Goal: Find specific page/section: Find specific page/section

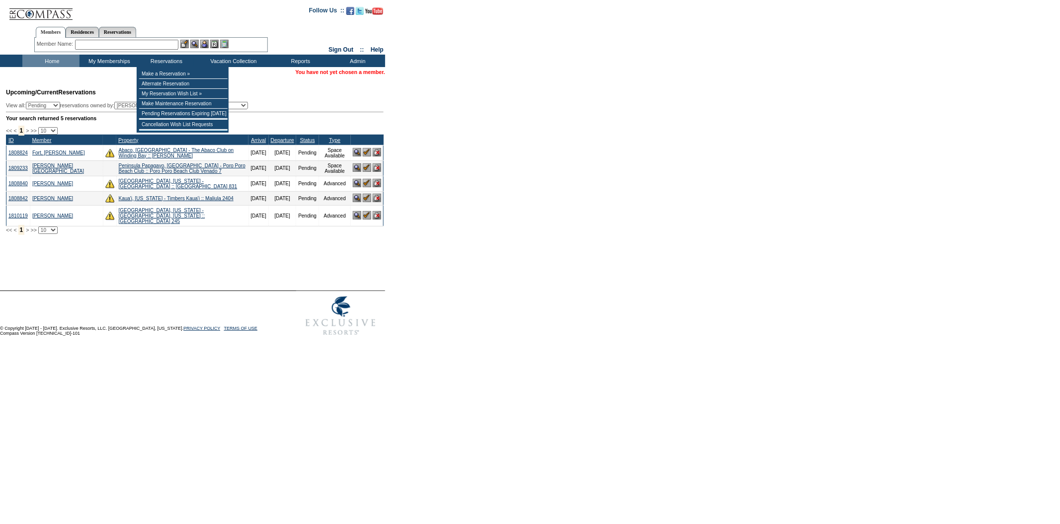
click at [155, 40] on input "text" at bounding box center [126, 45] width 103 height 10
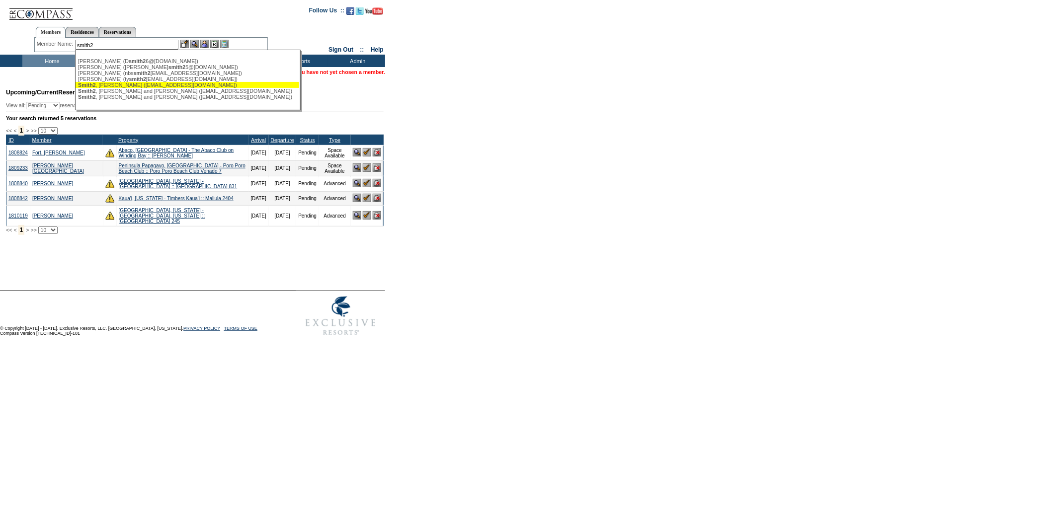
click at [144, 88] on div "Smith2 , [PERSON_NAME] ([EMAIL_ADDRESS][DOMAIN_NAME])" at bounding box center [187, 85] width 219 height 6
type input "Smith2, [PERSON_NAME] ([EMAIL_ADDRESS][DOMAIN_NAME])"
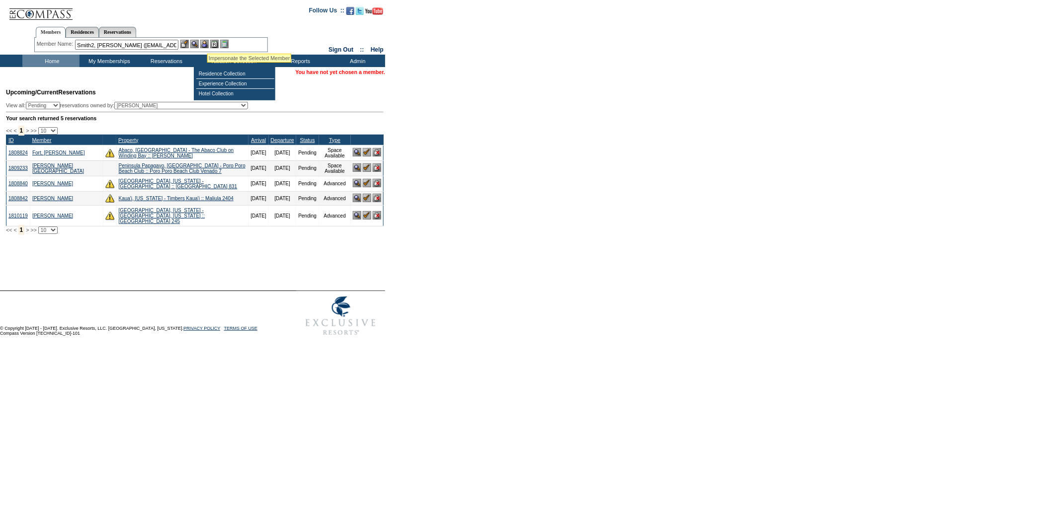
click at [207, 40] on img at bounding box center [204, 44] width 8 height 8
click at [195, 40] on img at bounding box center [194, 44] width 8 height 8
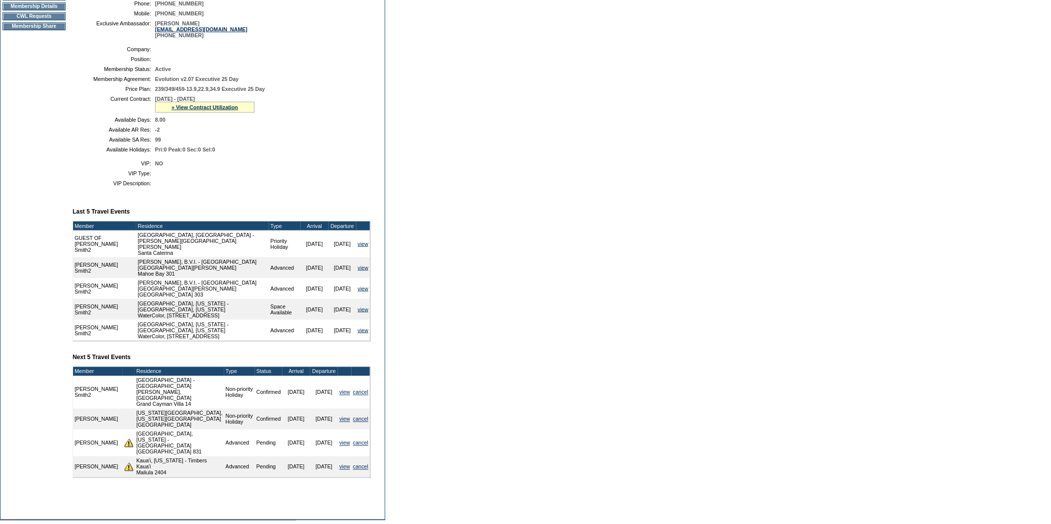
scroll to position [181, 0]
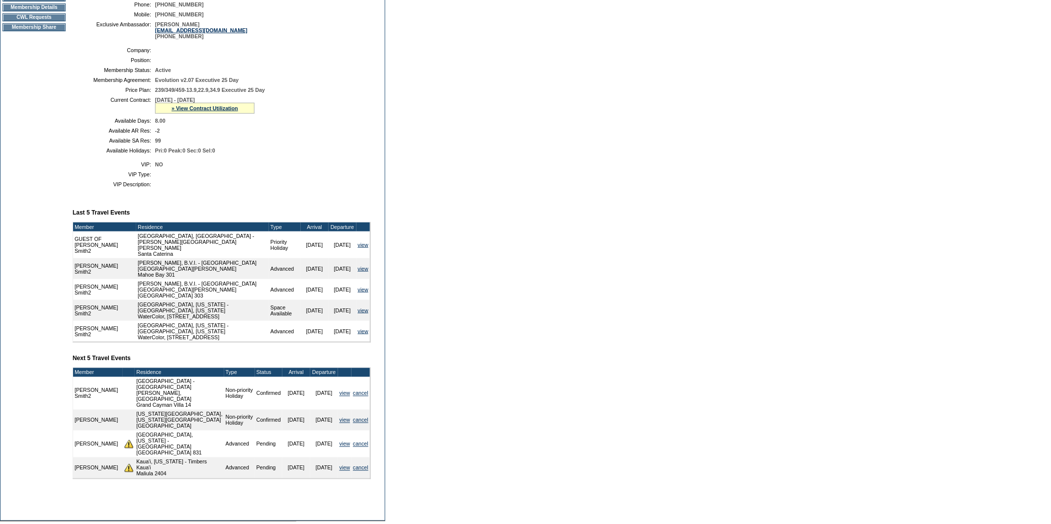
click at [56, 11] on td "Membership Details" at bounding box center [33, 7] width 63 height 8
